Goal: Navigation & Orientation: Find specific page/section

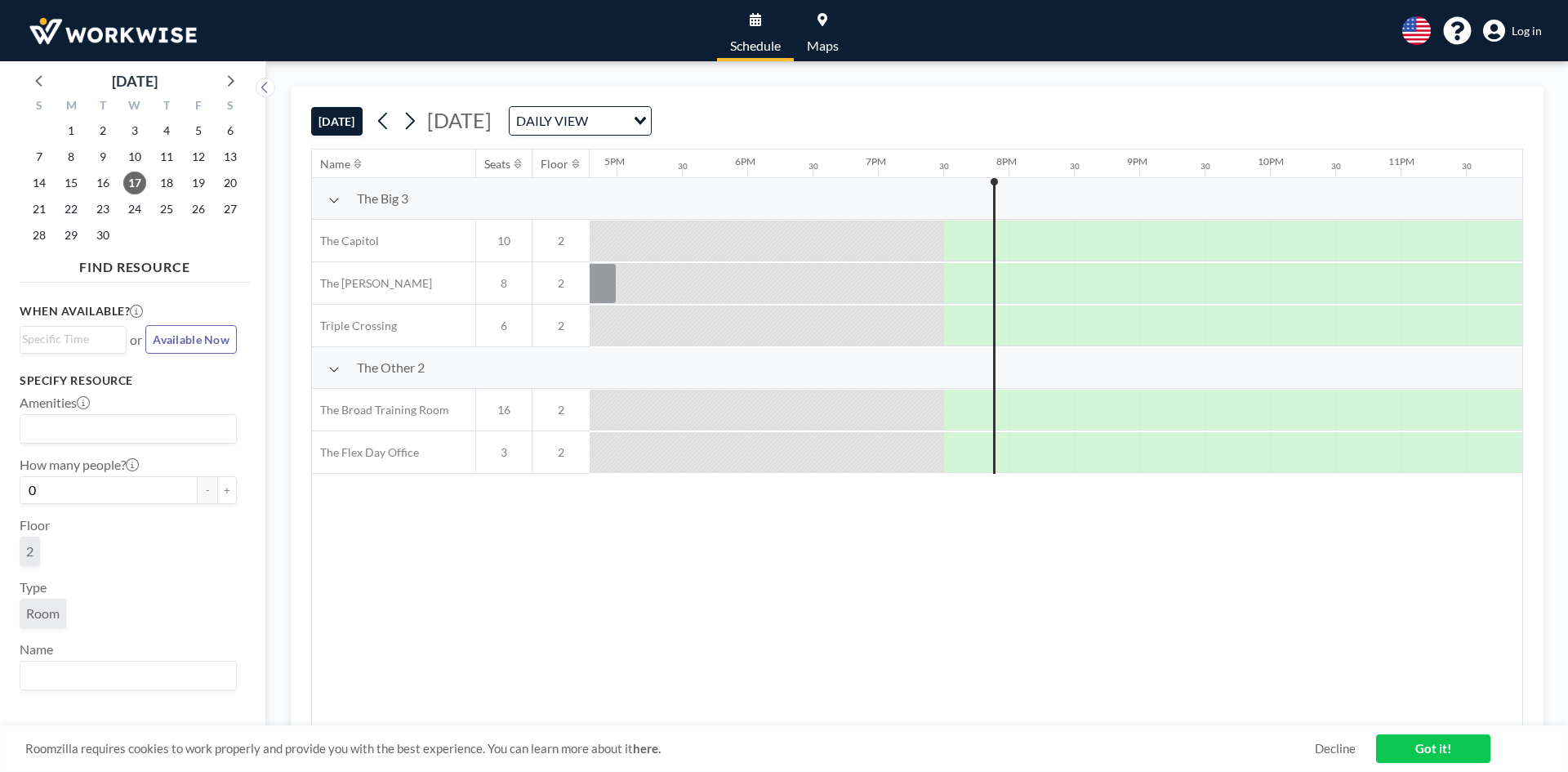
scroll to position [0, 2205]
click at [1522, 32] on span "Log in" at bounding box center [1526, 31] width 30 height 15
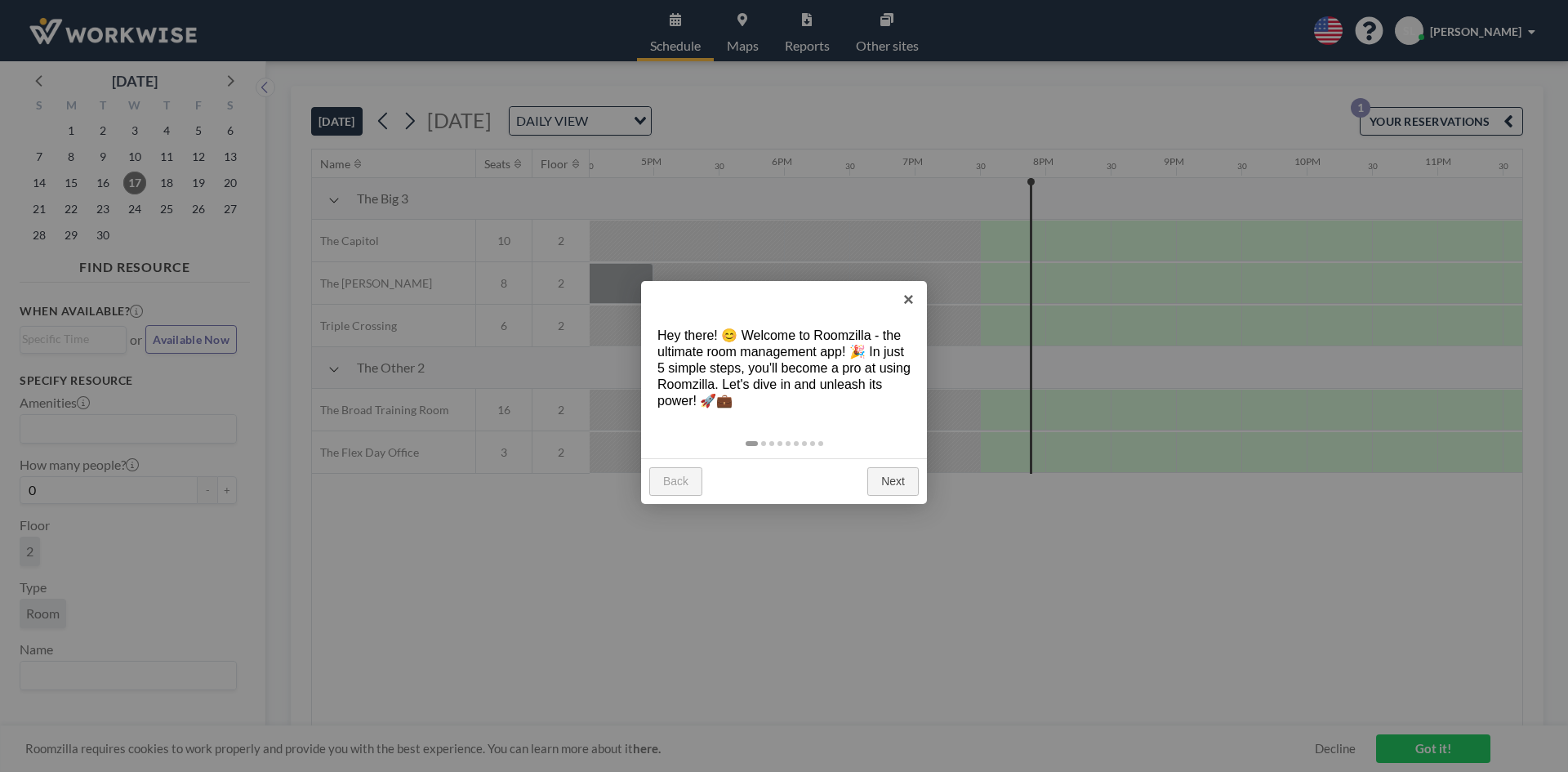
scroll to position [0, 2205]
click at [895, 471] on link "Next" at bounding box center [893, 481] width 52 height 30
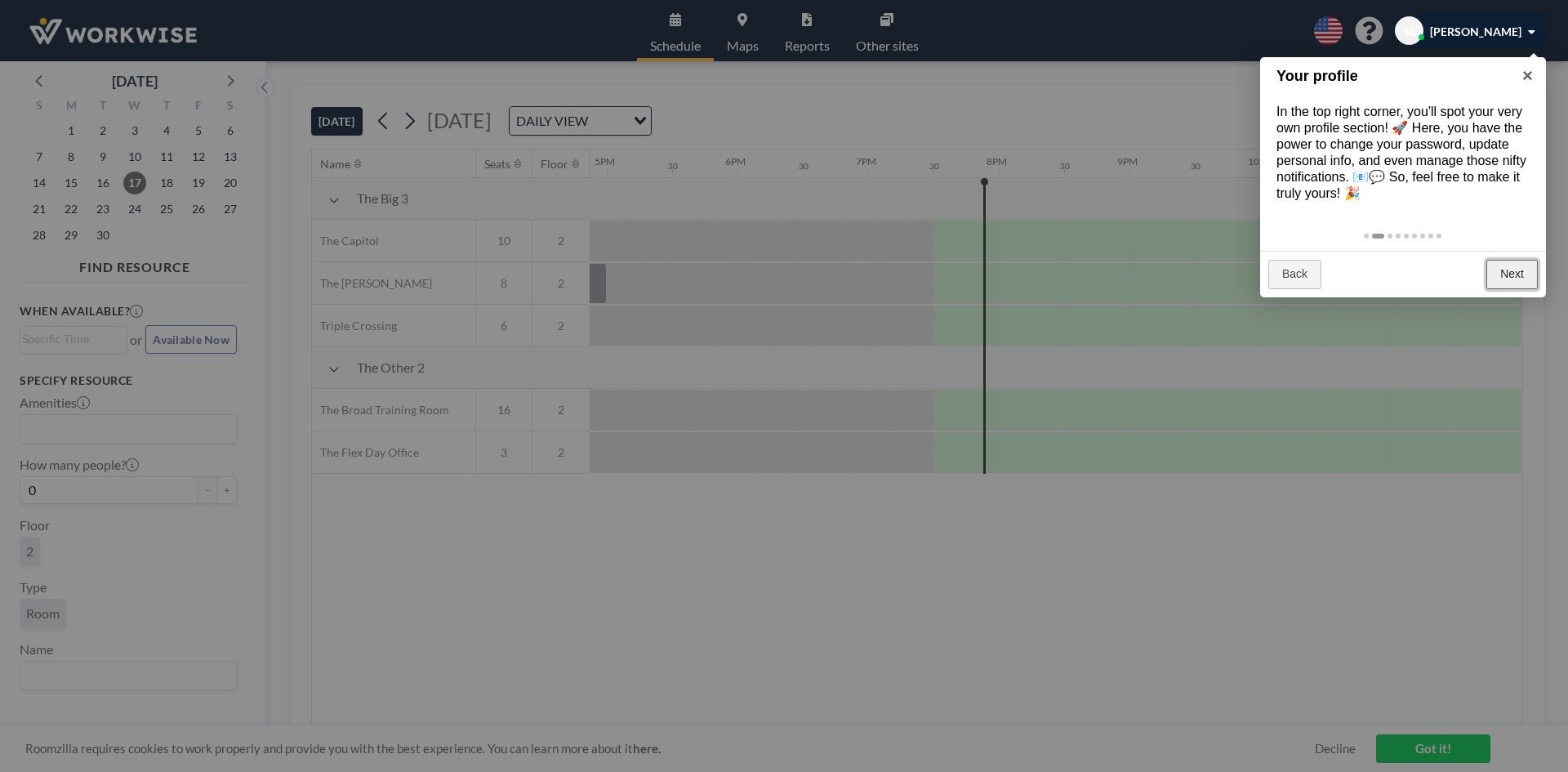
click at [1510, 288] on link "Next" at bounding box center [1512, 275] width 52 height 30
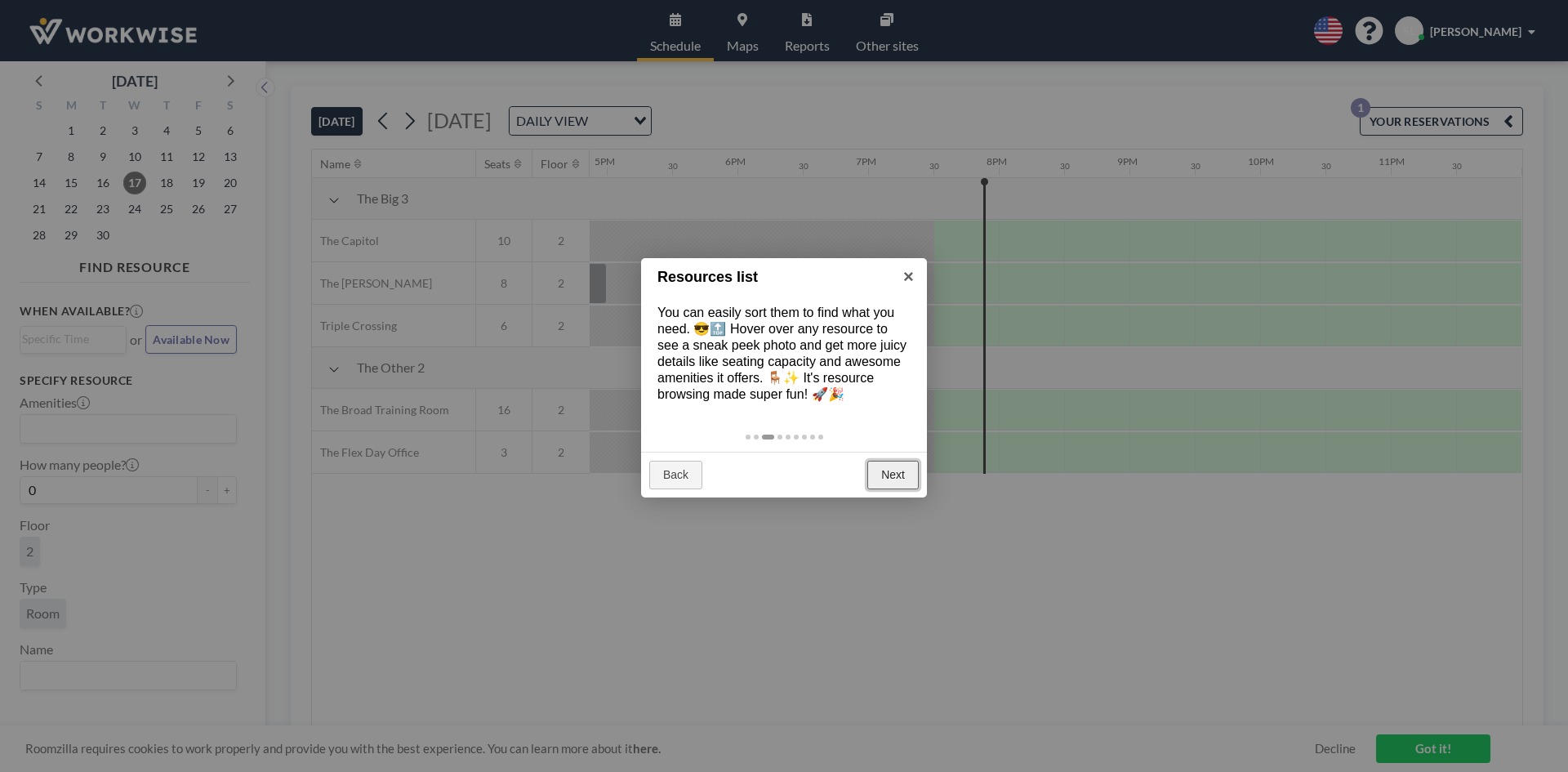
click at [888, 483] on link "Next" at bounding box center [893, 475] width 52 height 30
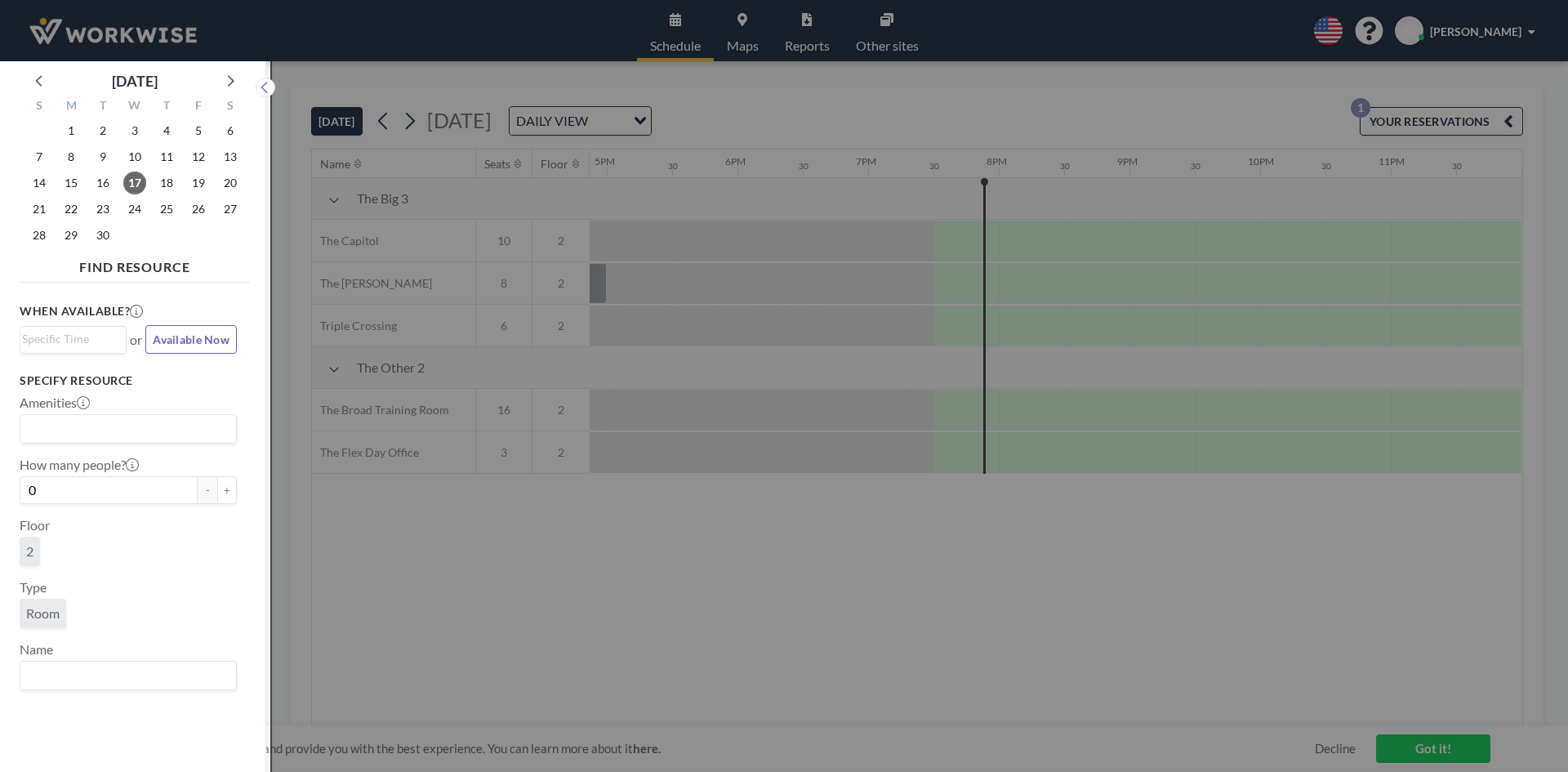
scroll to position [4, 0]
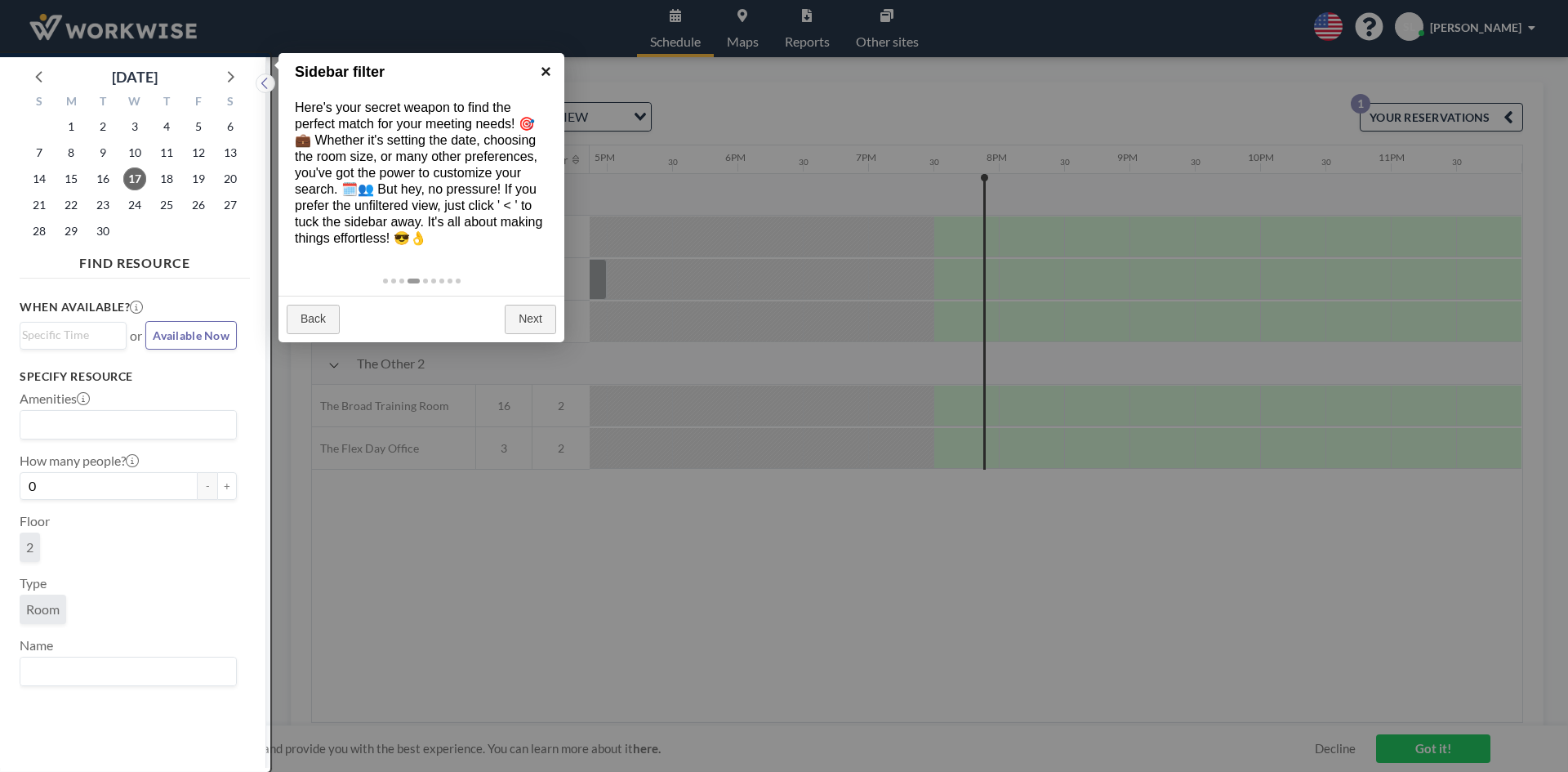
click at [543, 74] on link "×" at bounding box center [546, 72] width 37 height 37
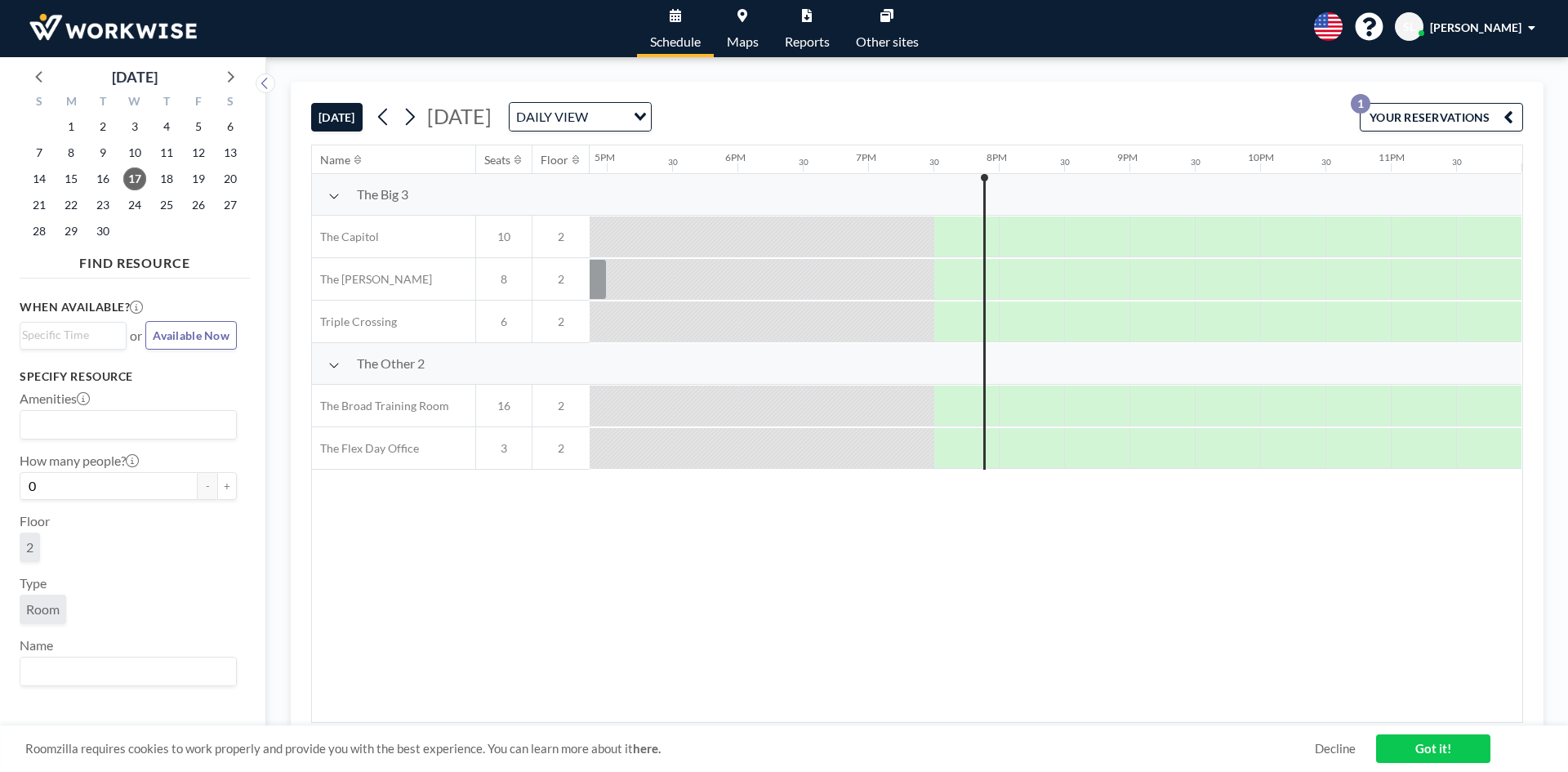
scroll to position [0, 0]
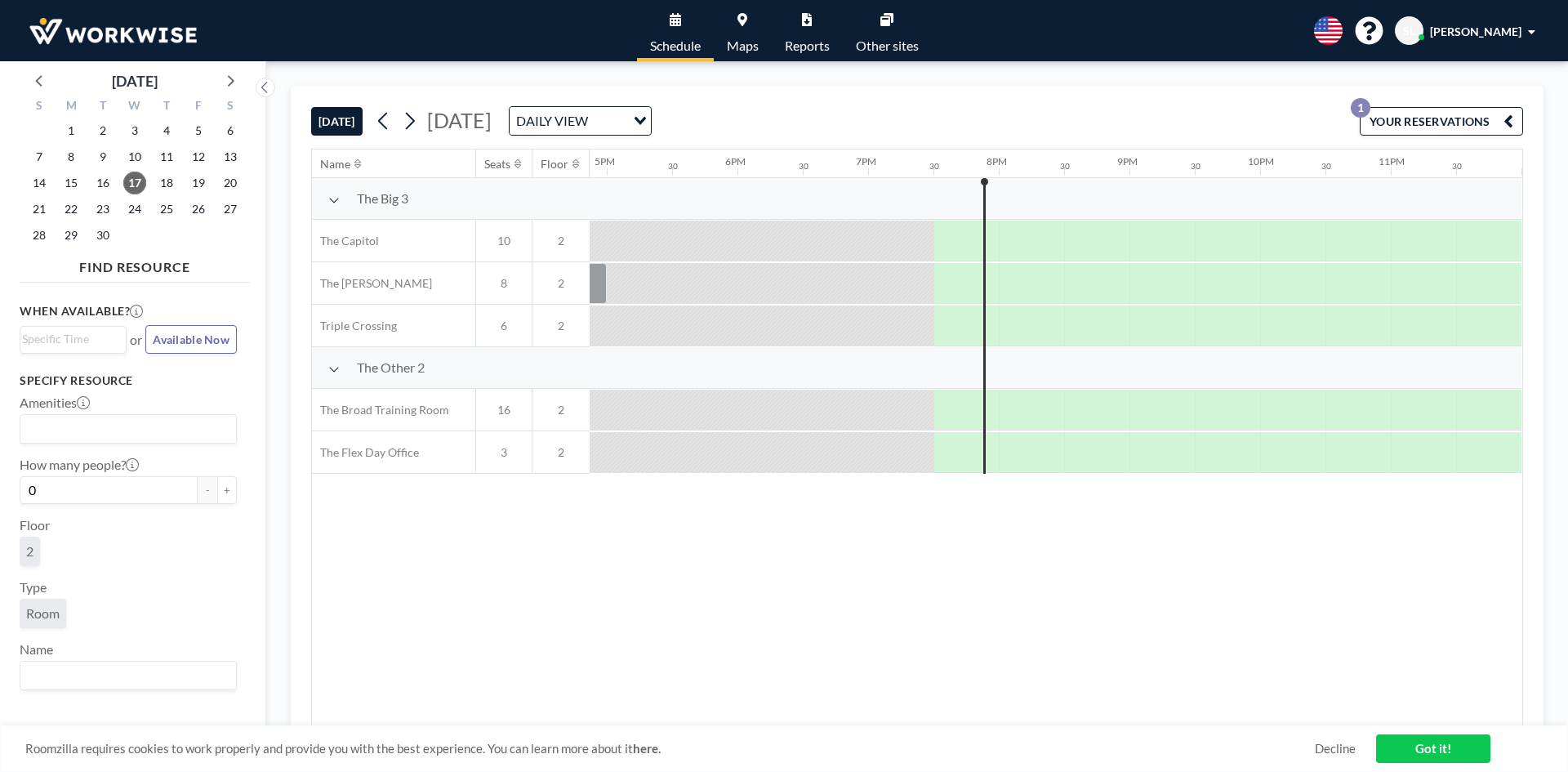
click at [1476, 34] on span "Shequita Lee" at bounding box center [1475, 31] width 91 height 14
click at [1215, 56] on div "Schedule Maps Reports Other sites English Polski 日本語 Española SL Shequita Lee P…" at bounding box center [784, 30] width 1568 height 61
click at [1277, 608] on div "Name Seats Floor 12AM 30 1AM 30 2AM 30 3AM 30 4AM 30 5AM 30 6AM 30 7AM 30 8AM 3…" at bounding box center [917, 437] width 1210 height 576
click at [1469, 25] on span "Shequita Lee" at bounding box center [1475, 31] width 91 height 14
click at [1463, 120] on button "YOUR RESERVATIONS 1" at bounding box center [1441, 121] width 163 height 29
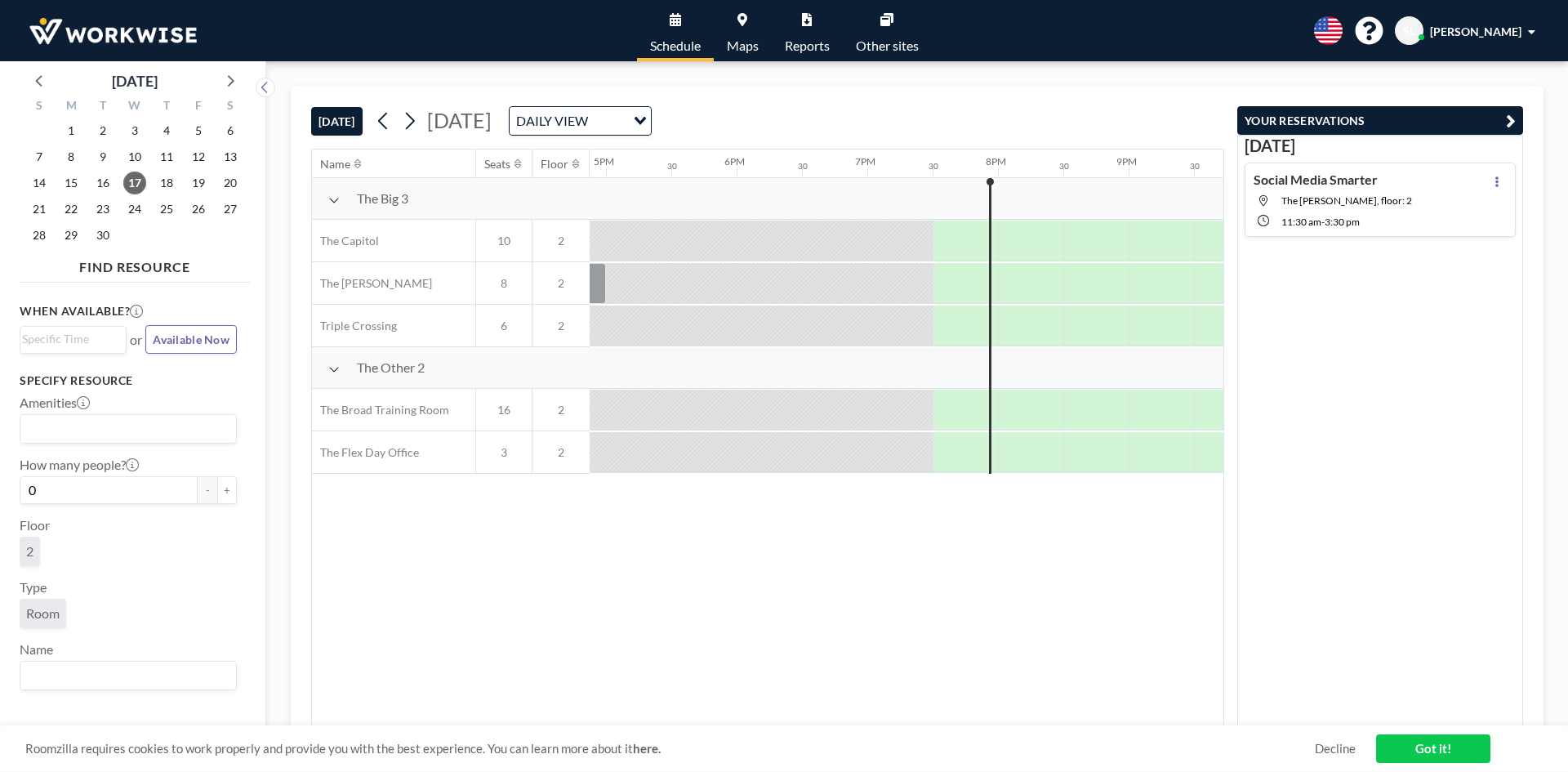
click at [1426, 754] on link "Got it!" at bounding box center [1433, 748] width 114 height 29
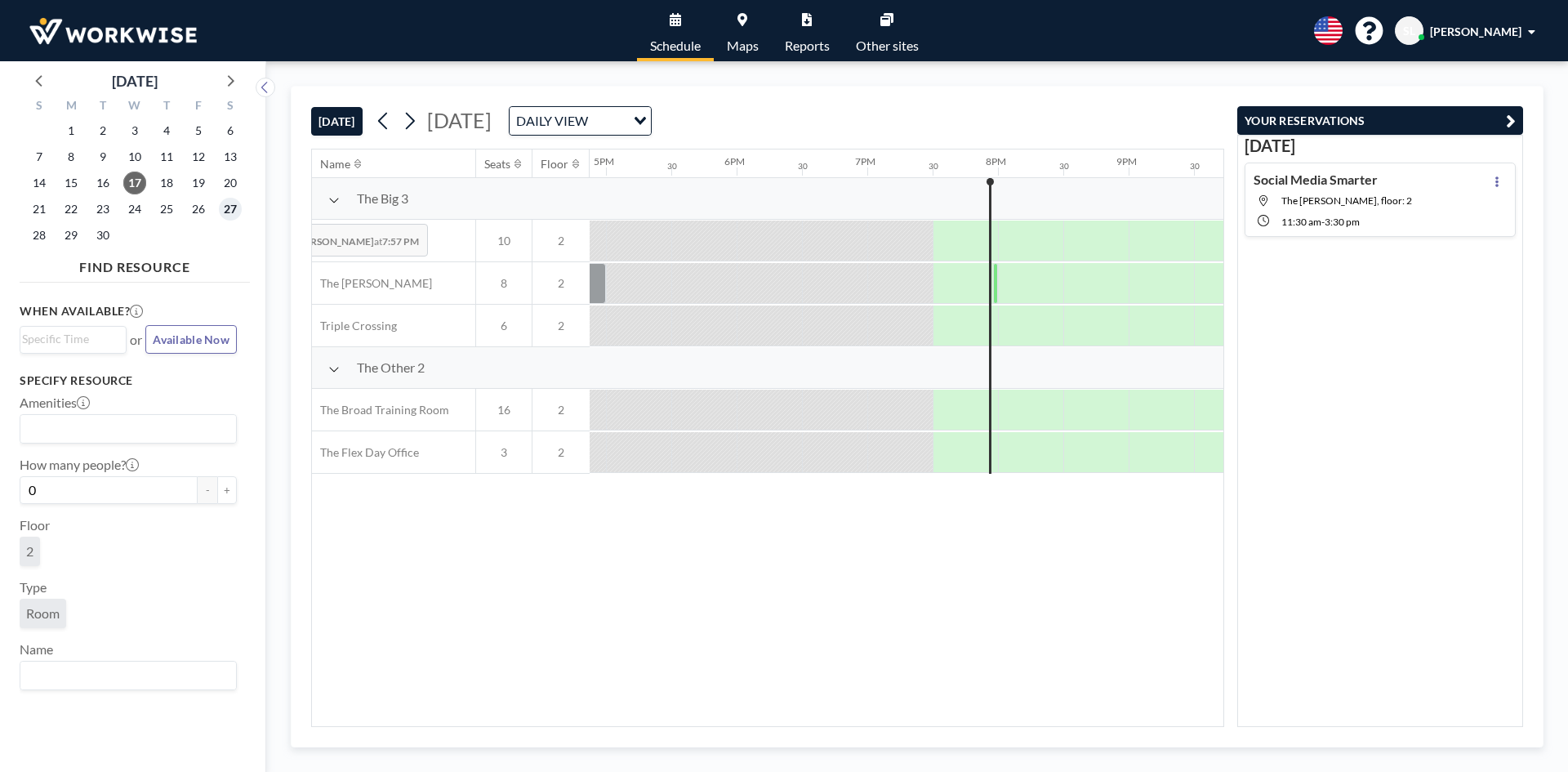
click at [232, 211] on span "27" at bounding box center [230, 208] width 23 height 23
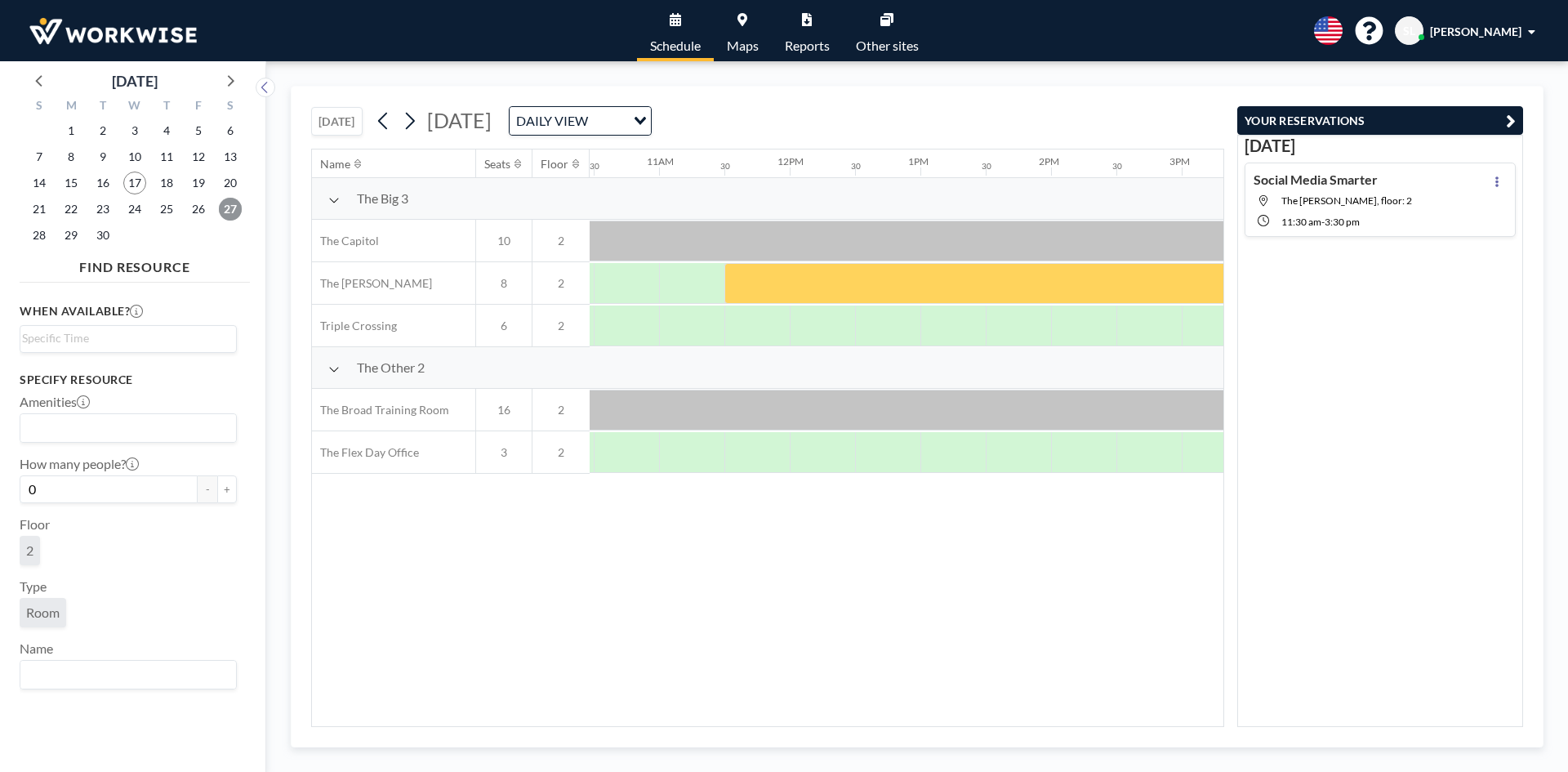
scroll to position [0, 1386]
click at [756, 44] on span "Maps" at bounding box center [742, 45] width 32 height 13
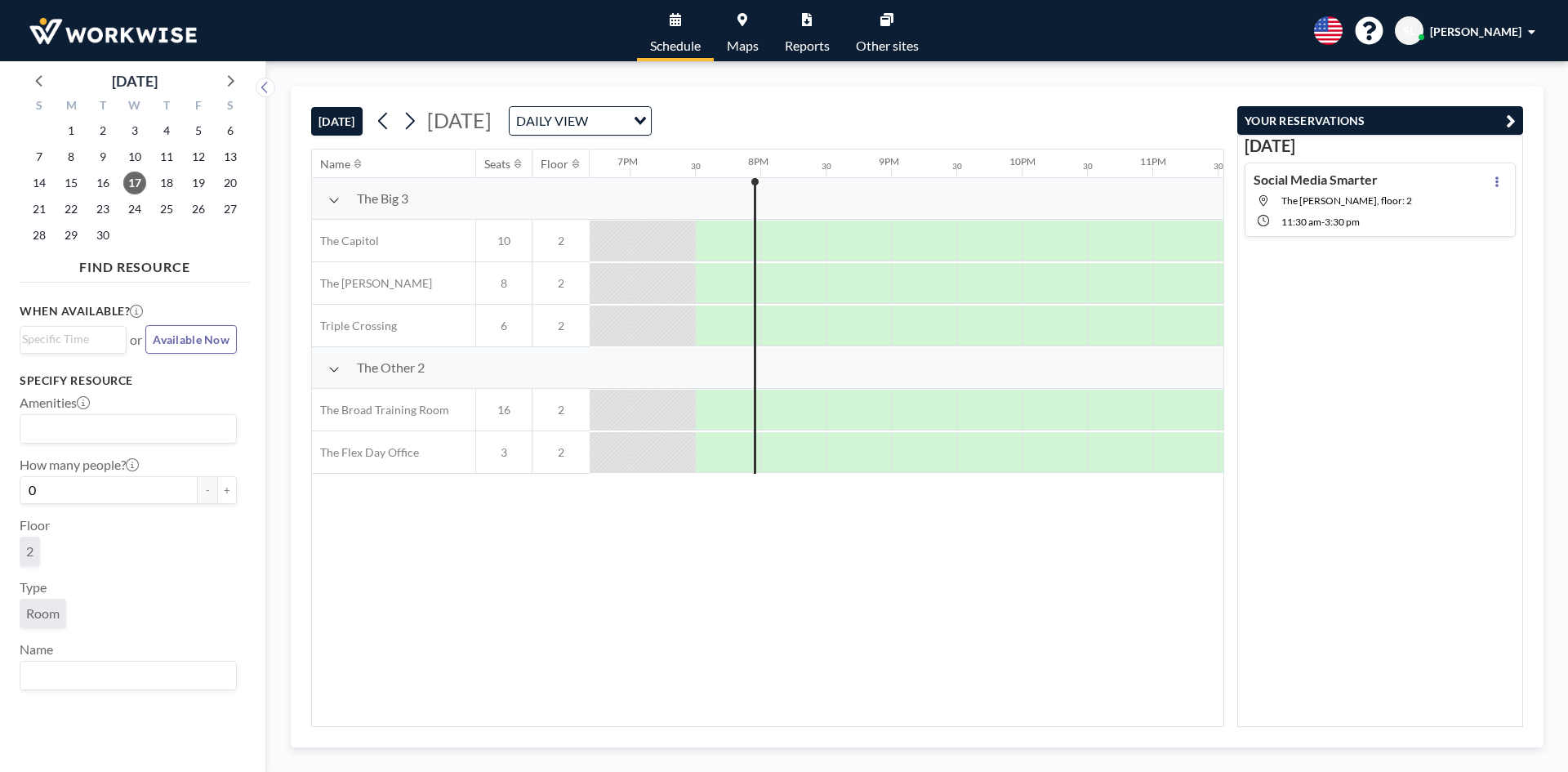
scroll to position [0, 2483]
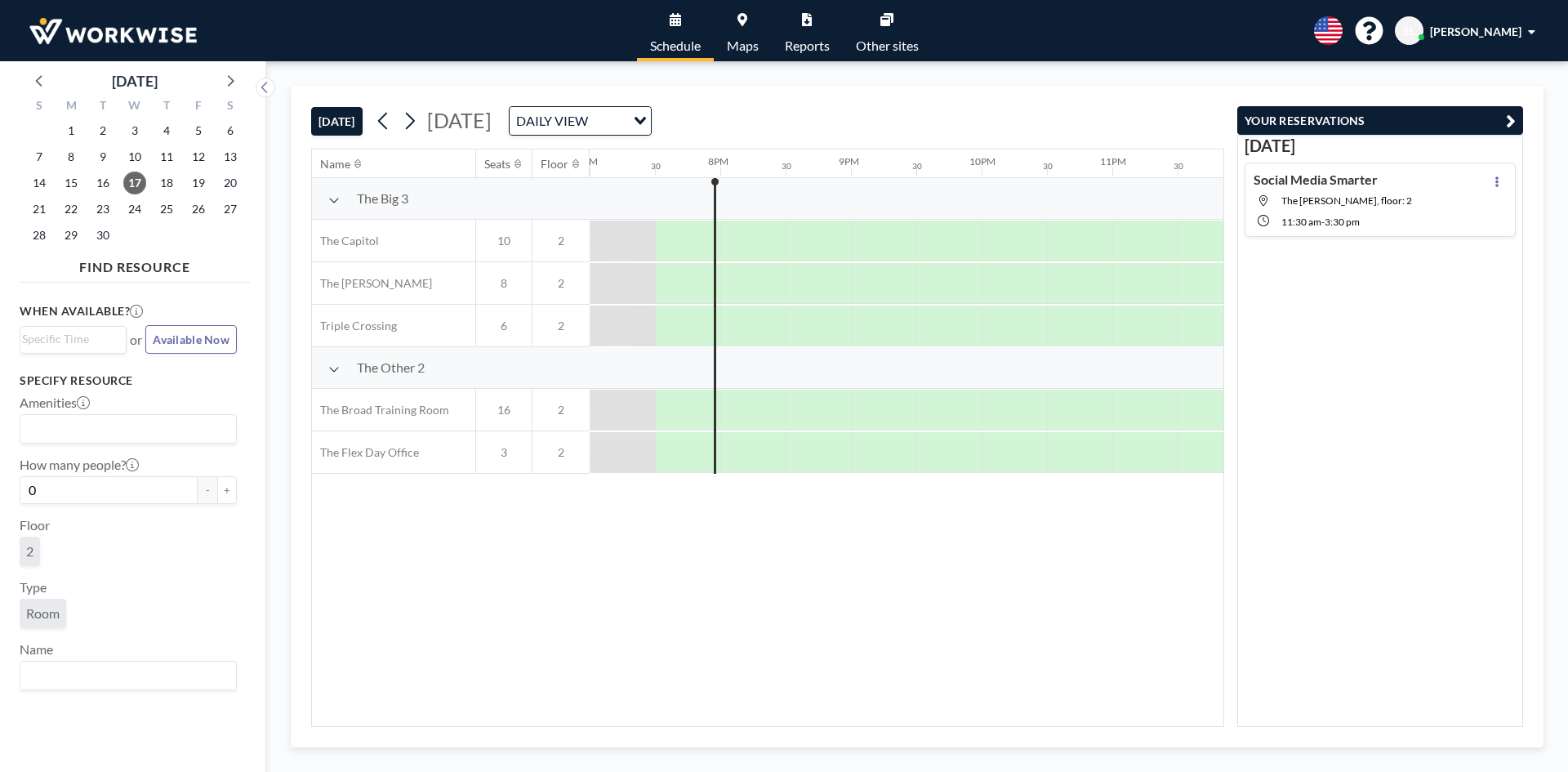
click at [1486, 30] on span "[PERSON_NAME]" at bounding box center [1475, 31] width 91 height 14
click at [1482, 77] on span "Profile" at bounding box center [1486, 78] width 34 height 17
